Goal: Task Accomplishment & Management: Manage account settings

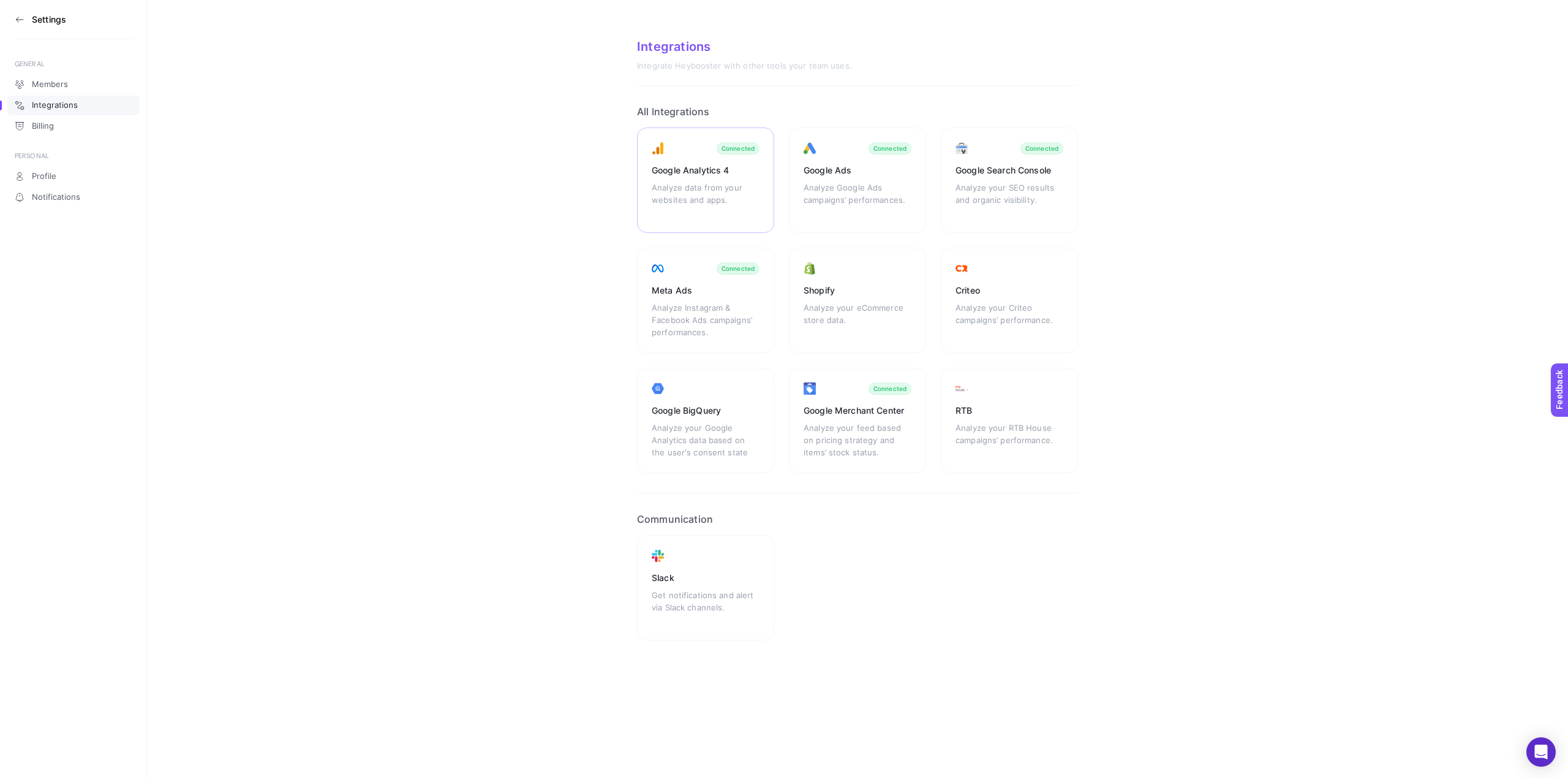
click at [724, 175] on div "Google Analytics 4" at bounding box center [705, 170] width 108 height 12
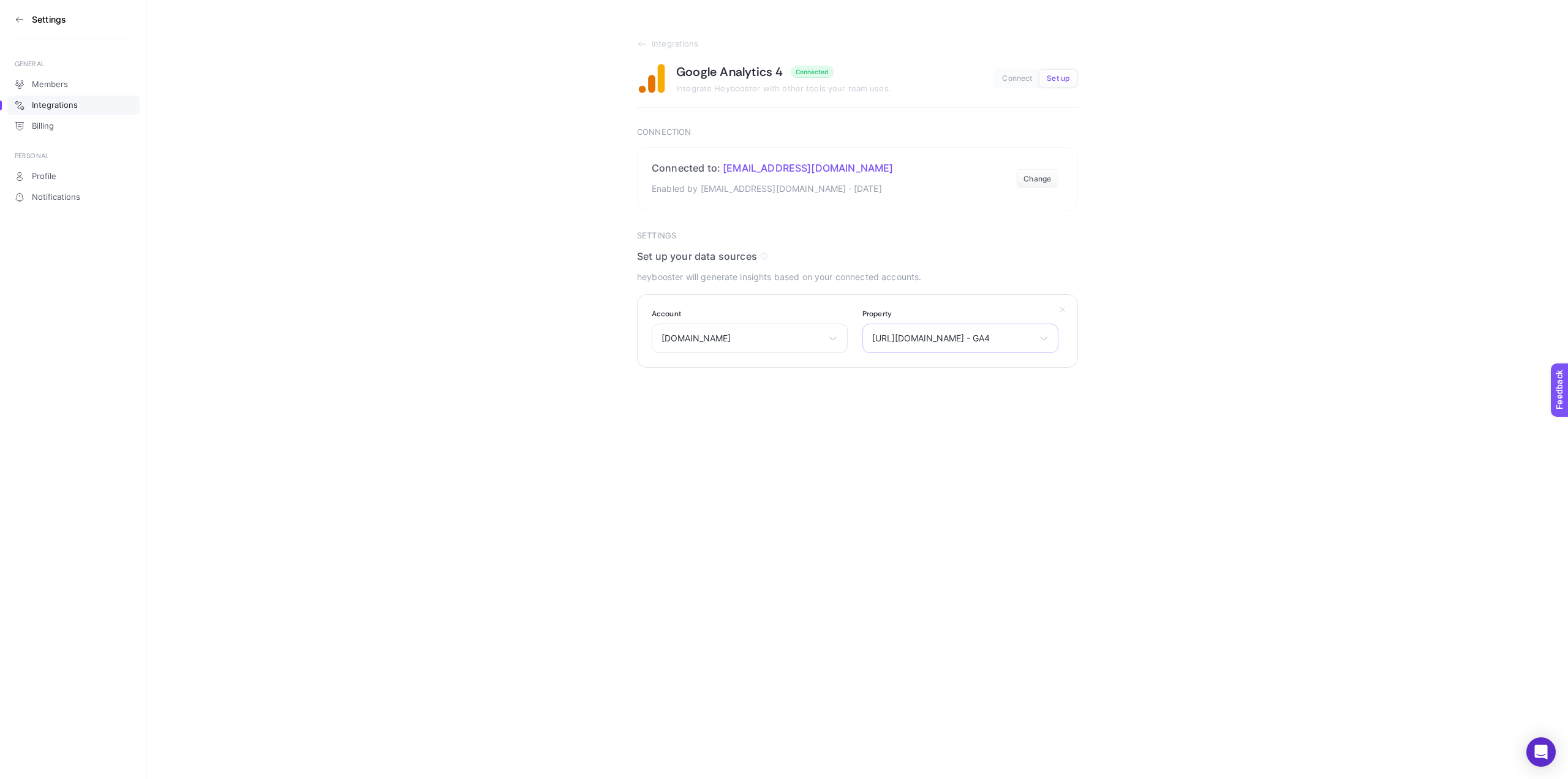
click at [1014, 335] on span "[URL][DOMAIN_NAME] - GA4" at bounding box center [953, 338] width 162 height 10
click at [1201, 297] on section "Integrations Google Analytics 4 Connected Integrate Heybooster with other tools…" at bounding box center [858, 184] width 1421 height 368
click at [1040, 181] on button "Change" at bounding box center [1038, 179] width 42 height 20
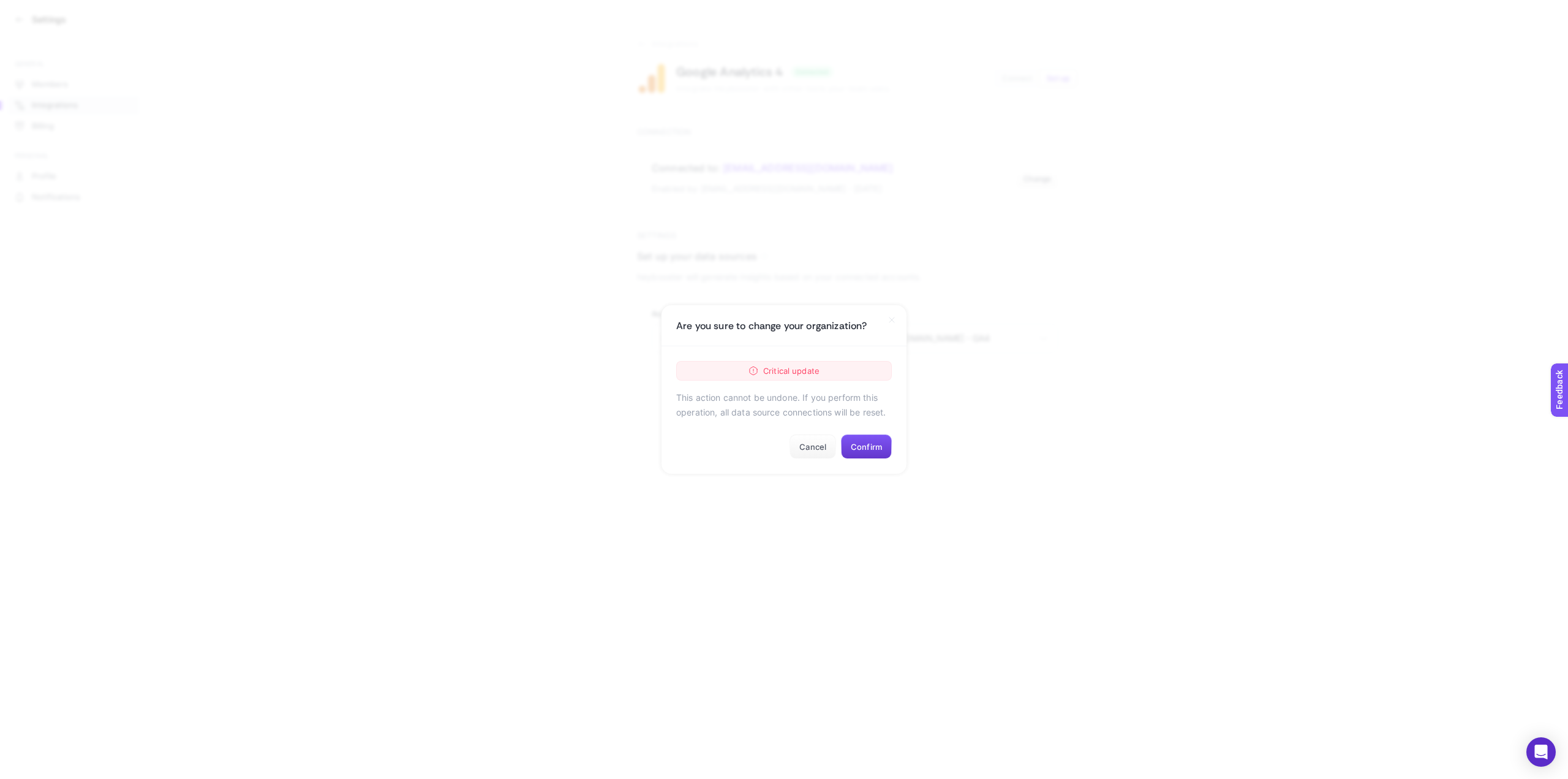
click at [870, 446] on button "Confirm" at bounding box center [866, 447] width 50 height 24
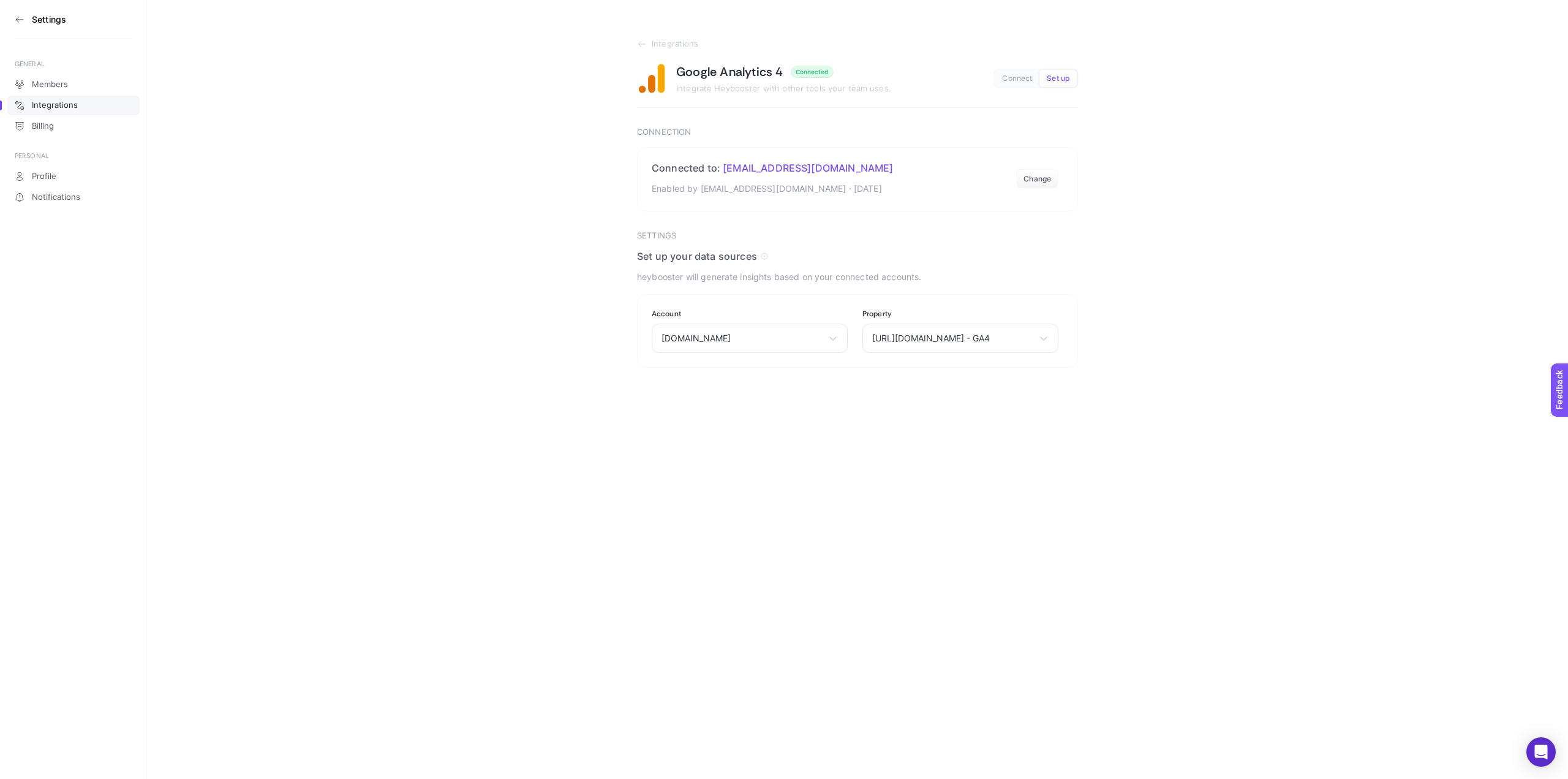
click at [1019, 80] on span "Connect" at bounding box center [1017, 78] width 30 height 10
click at [1062, 77] on span "Set up" at bounding box center [1058, 78] width 23 height 10
click at [1309, 149] on section "Integrations Google Analytics 4 Connected Integrate Heybooster with other tools…" at bounding box center [858, 184] width 1421 height 368
click at [672, 40] on span "Integrations" at bounding box center [675, 44] width 47 height 10
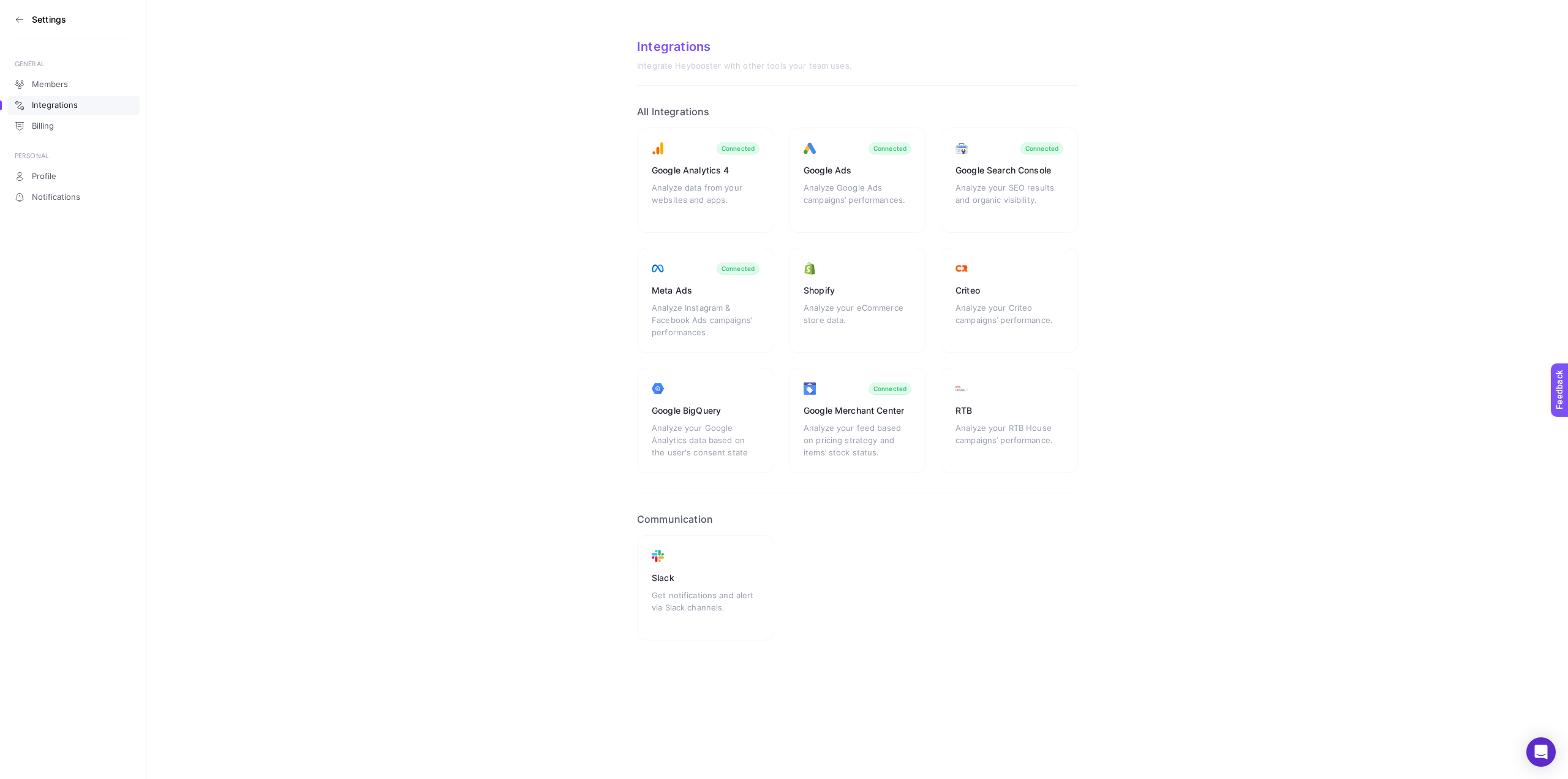
click at [1202, 186] on section "Integrations Integrate Heybooster with other tools your team uses. All Integrat…" at bounding box center [858, 349] width 1421 height 699
click at [867, 195] on div "Analyze Google Ads campaigns’ performances." at bounding box center [857, 200] width 108 height 37
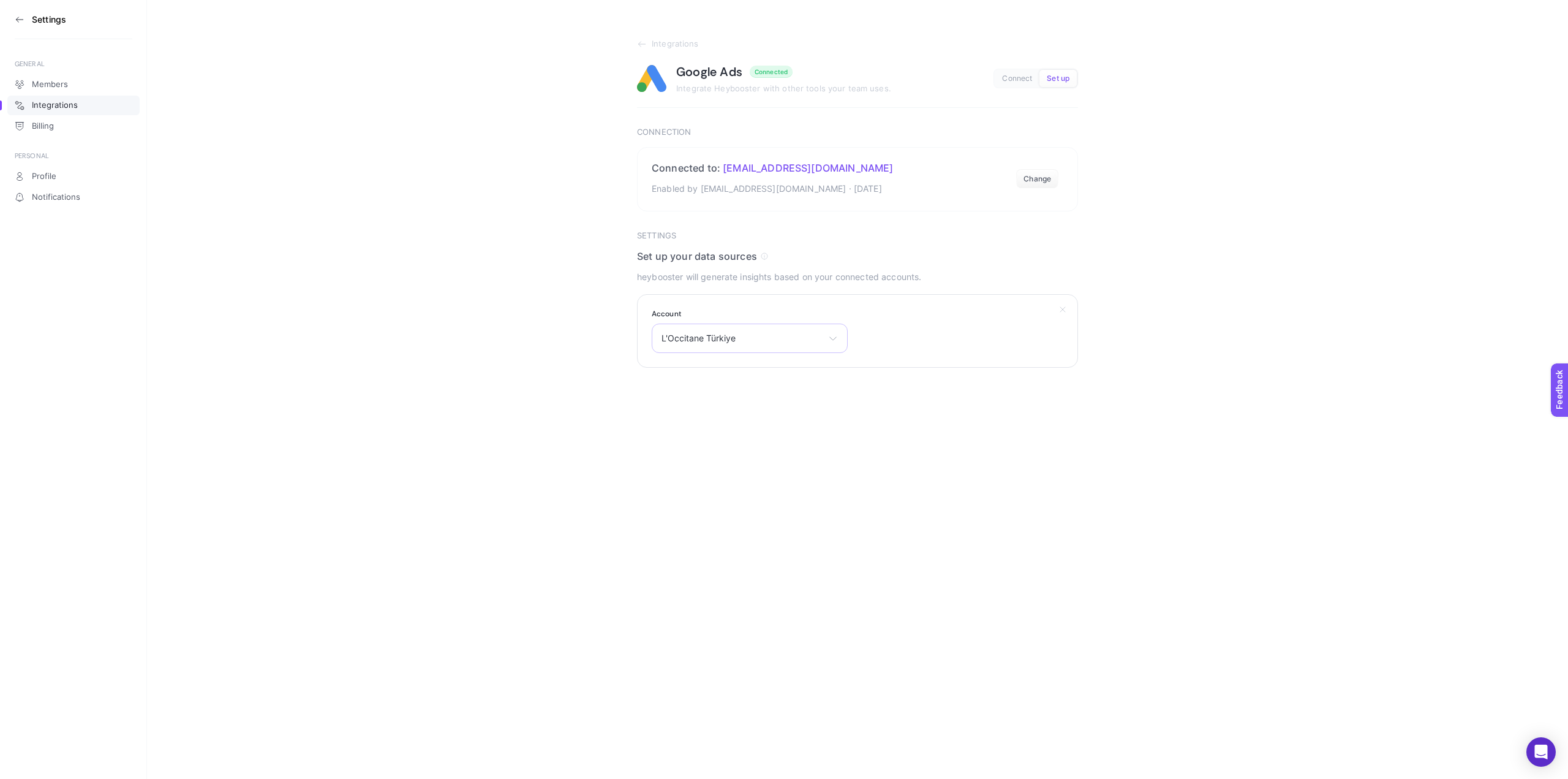
click at [798, 338] on span "L'Occitane Türkiye" at bounding box center [742, 338] width 162 height 10
click at [1064, 307] on icon at bounding box center [1062, 309] width 10 height 10
click at [1269, 363] on section "Integrations Google Ads Connected Integrate Heybooster with other tools your te…" at bounding box center [858, 184] width 1421 height 368
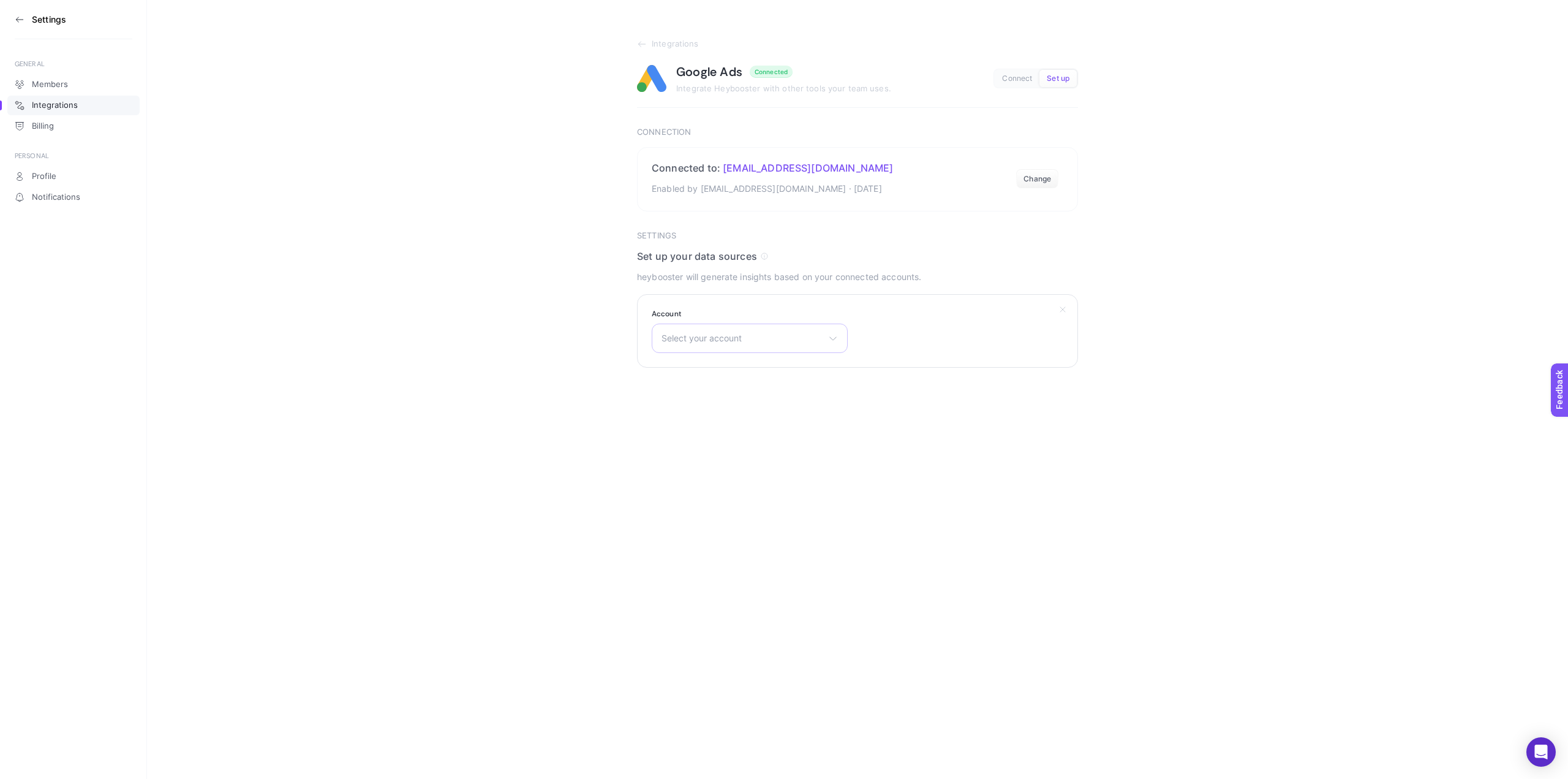
click at [795, 348] on div "Select your account L'Occitane Türkiye Arkopharma [GEOGRAPHIC_DATA] Save The Du…" at bounding box center [750, 338] width 196 height 29
click at [797, 343] on span "Select your account" at bounding box center [742, 338] width 162 height 10
click at [942, 170] on section "Connected to: [EMAIL_ADDRESS][DOMAIN_NAME] Enabled by [EMAIL_ADDRESS][DOMAIN_NA…" at bounding box center [858, 179] width 441 height 64
click at [933, 192] on section "Connected to: [EMAIL_ADDRESS][DOMAIN_NAME] Enabled by [EMAIL_ADDRESS][DOMAIN_NA…" at bounding box center [858, 179] width 441 height 64
click at [985, 163] on section "Connected to: [EMAIL_ADDRESS][DOMAIN_NAME] Enabled by [EMAIL_ADDRESS][DOMAIN_NA…" at bounding box center [858, 179] width 441 height 64
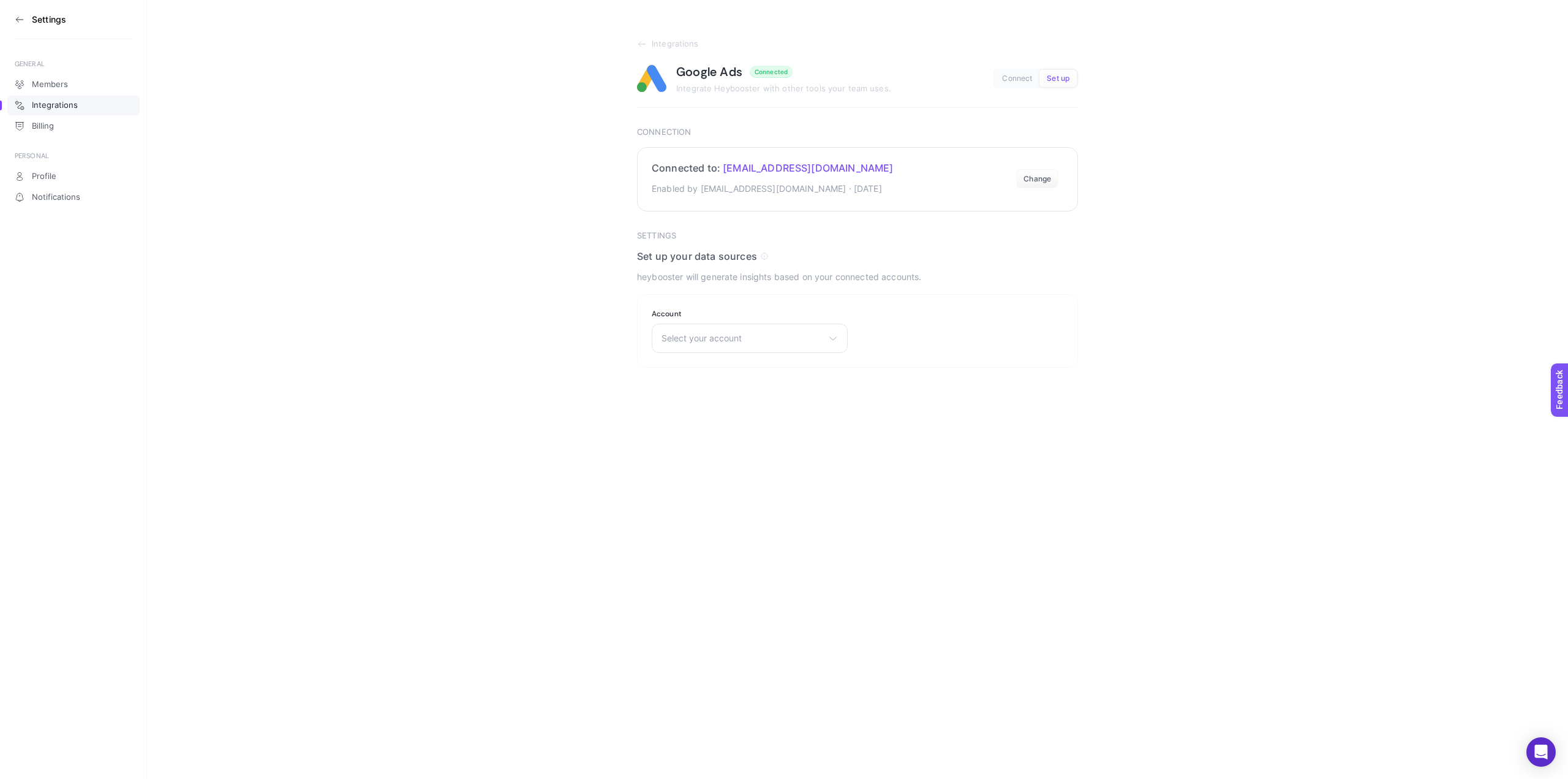
click at [986, 163] on section "Connected to: [EMAIL_ADDRESS][DOMAIN_NAME] Enabled by [EMAIL_ADDRESS][DOMAIN_NA…" at bounding box center [858, 179] width 441 height 64
click at [978, 157] on div at bounding box center [978, 157] width 0 height 0
click at [1019, 85] on div "Google Ads Connected Integrate Heybooster with other tools your team uses. Conn…" at bounding box center [858, 78] width 441 height 29
click at [1019, 82] on span "Connect" at bounding box center [1017, 78] width 30 height 10
click at [1207, 183] on section "Integrations Google Ads Connected Integrate Heybooster with other tools your te…" at bounding box center [858, 184] width 1421 height 368
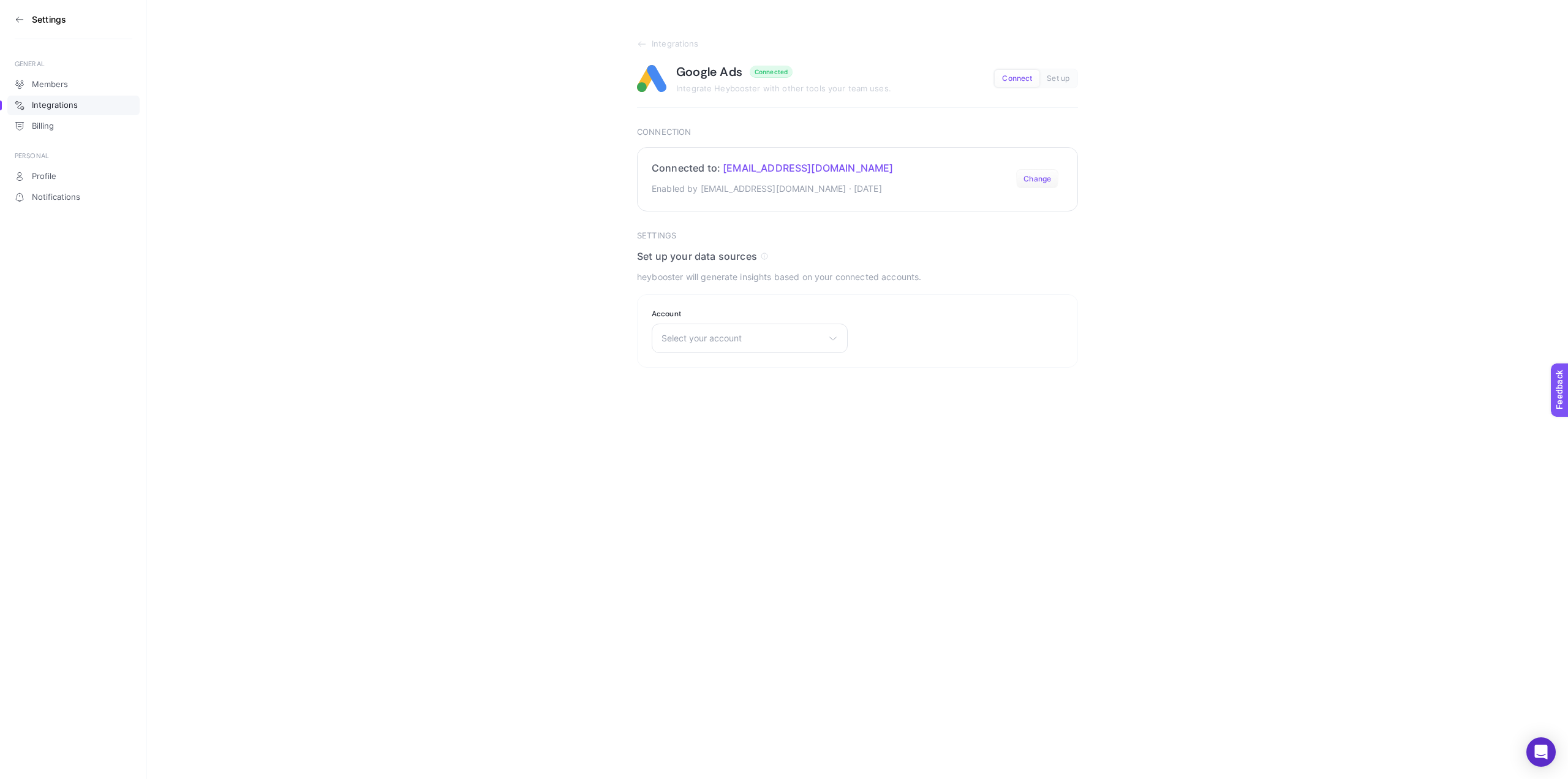
click at [1042, 175] on button "Change" at bounding box center [1038, 179] width 42 height 20
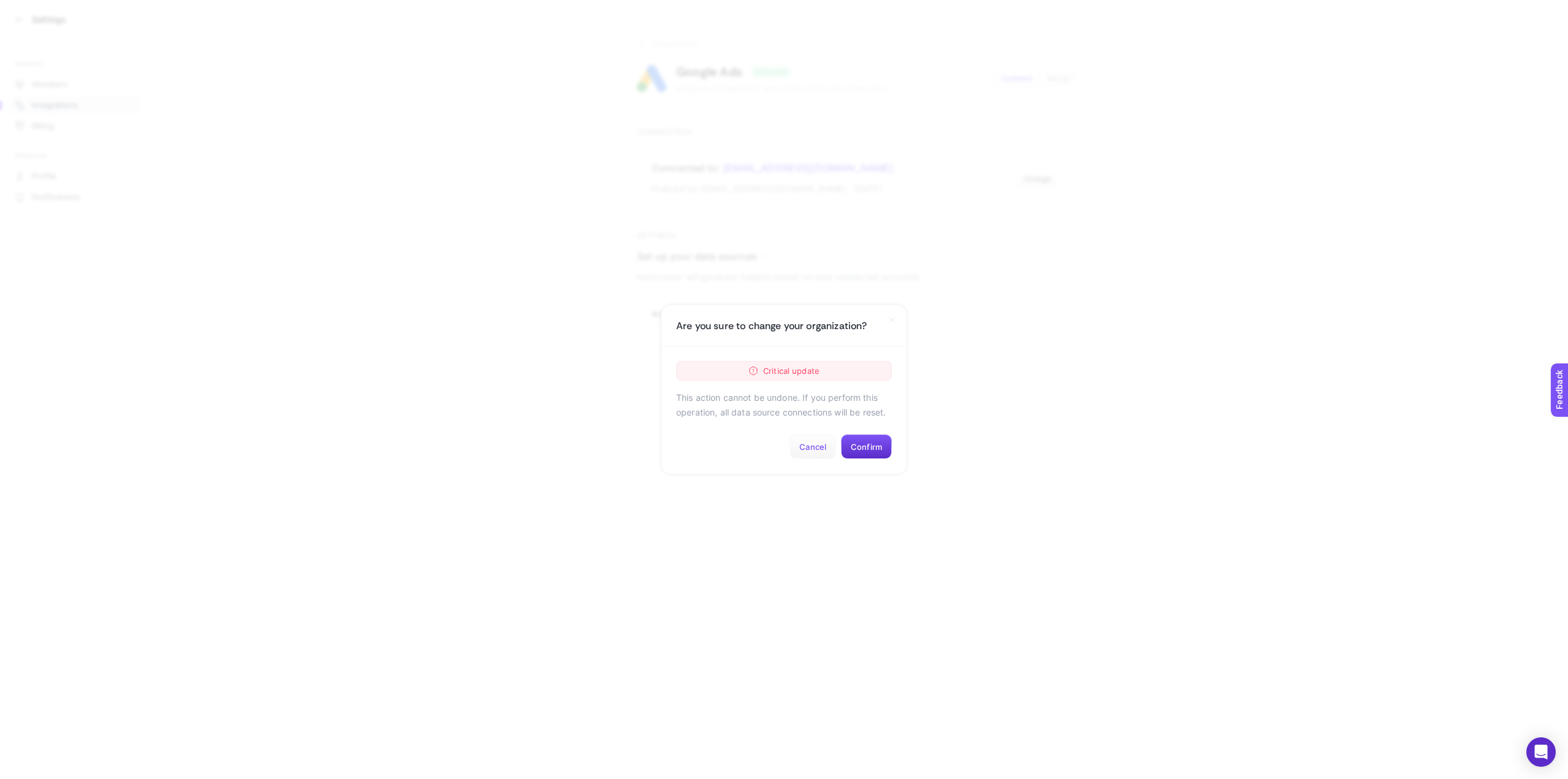
click at [822, 450] on button "Cancel" at bounding box center [813, 447] width 47 height 24
